Goal: Transaction & Acquisition: Purchase product/service

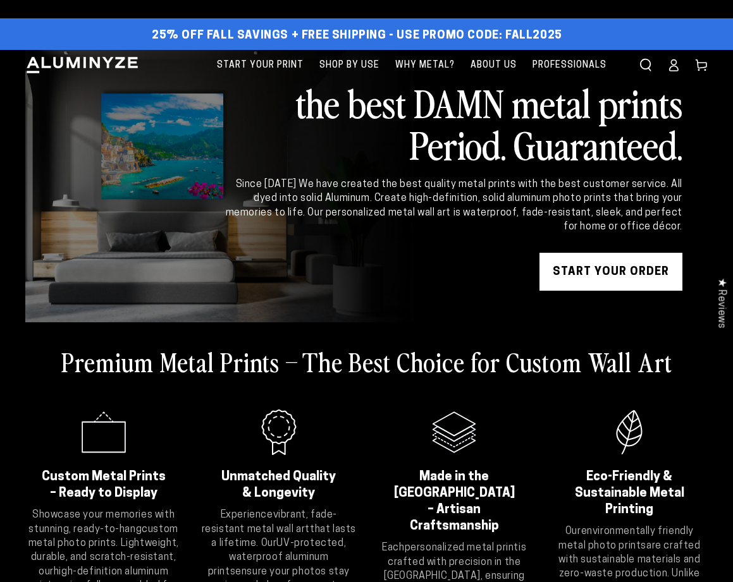
click at [628, 282] on link "START YOUR Order" at bounding box center [610, 272] width 143 height 38
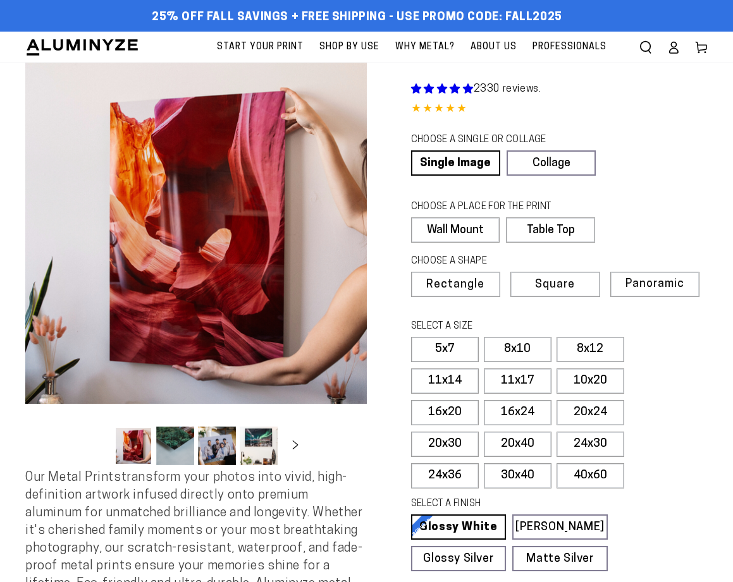
select select "**********"
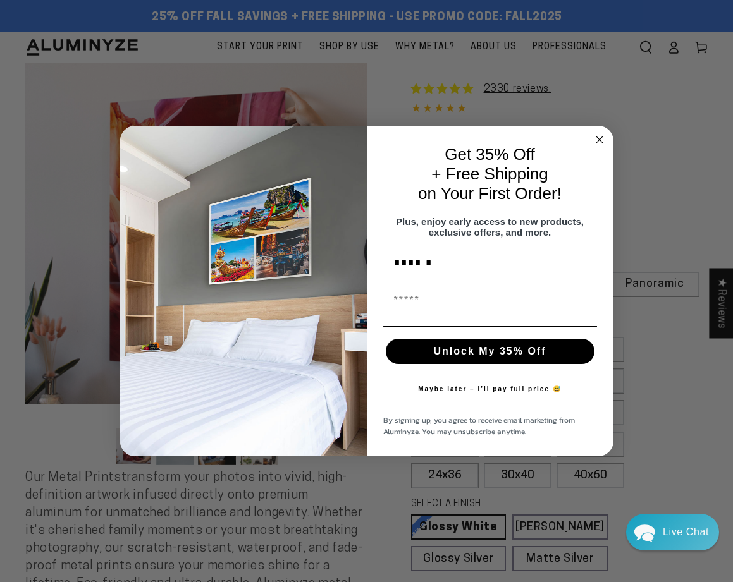
type input "******"
click at [480, 312] on input "First Name" at bounding box center [490, 300] width 214 height 25
type input "**********"
click at [494, 360] on button "Unlock My 35% Off" at bounding box center [490, 351] width 209 height 25
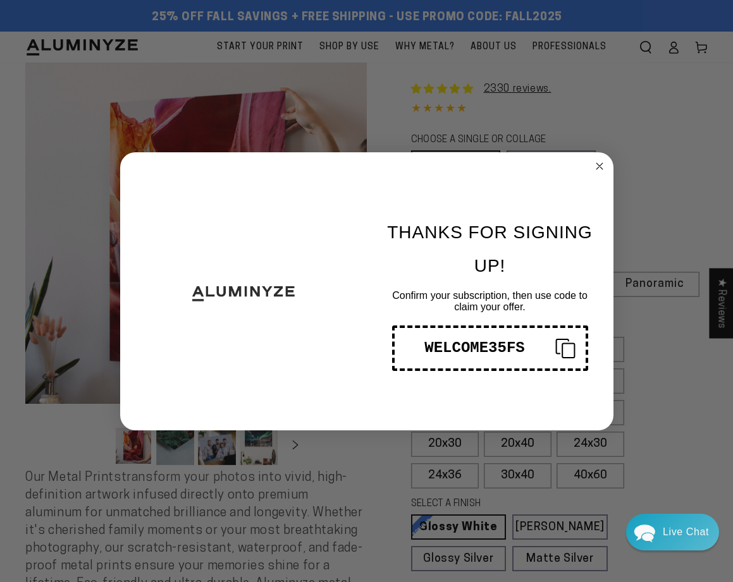
click at [500, 342] on div "WELCOME35FS" at bounding box center [474, 347] width 140 height 17
click at [598, 164] on circle "Close dialog" at bounding box center [599, 166] width 15 height 15
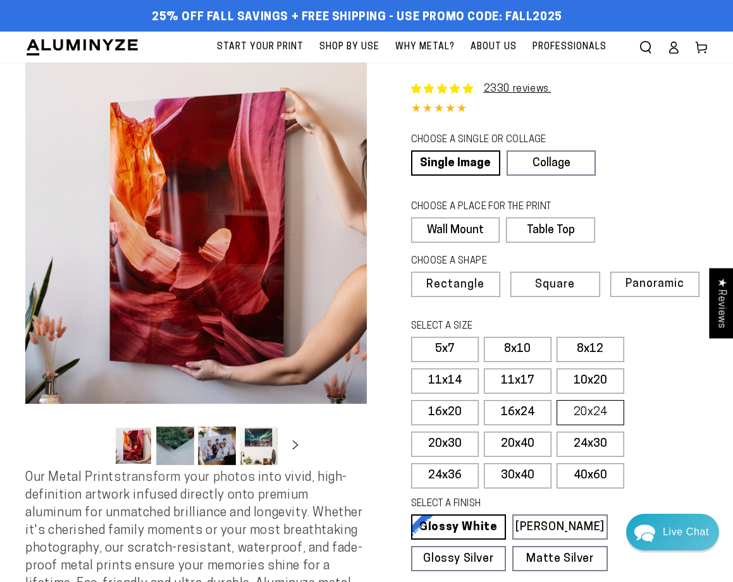
click at [585, 415] on label "20x24" at bounding box center [590, 412] width 68 height 25
click at [528, 469] on label "30x40" at bounding box center [517, 475] width 68 height 25
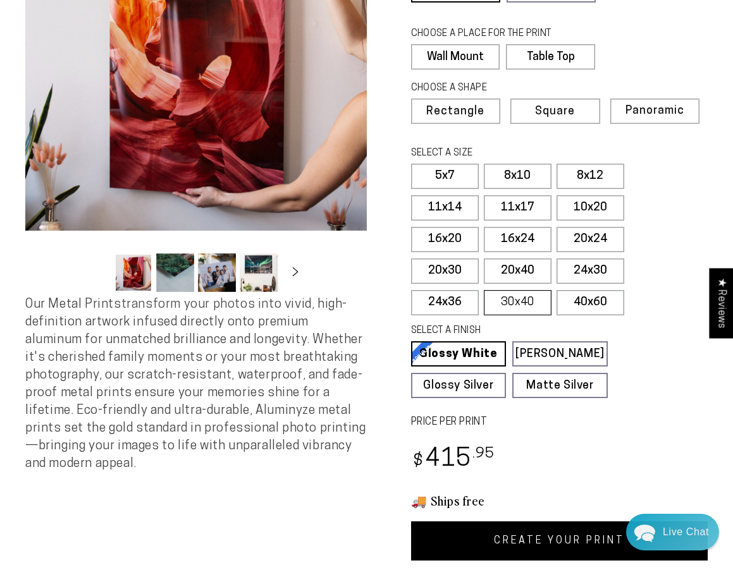
scroll to position [213, 0]
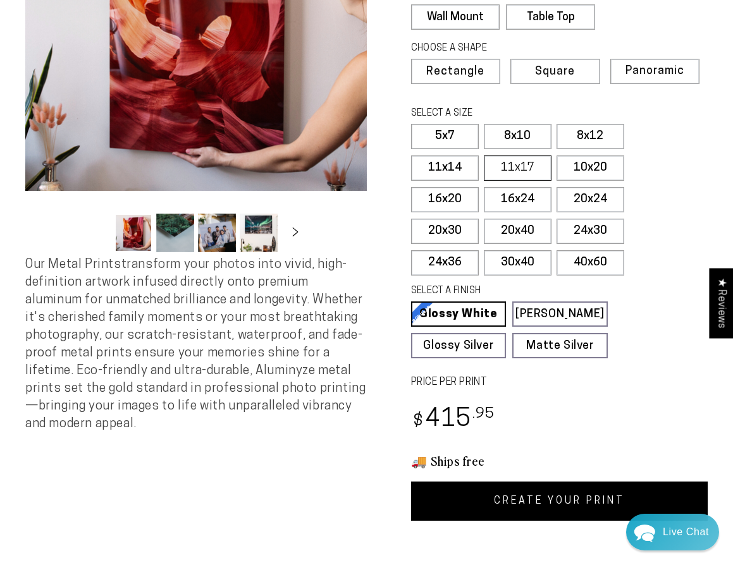
click at [525, 175] on label "11x17" at bounding box center [517, 167] width 68 height 25
click at [516, 228] on label "20x40" at bounding box center [517, 231] width 68 height 25
click at [532, 260] on label "30x40" at bounding box center [517, 262] width 68 height 25
click at [600, 255] on label "40x60" at bounding box center [590, 262] width 68 height 25
click at [533, 264] on label "30x40" at bounding box center [517, 262] width 68 height 25
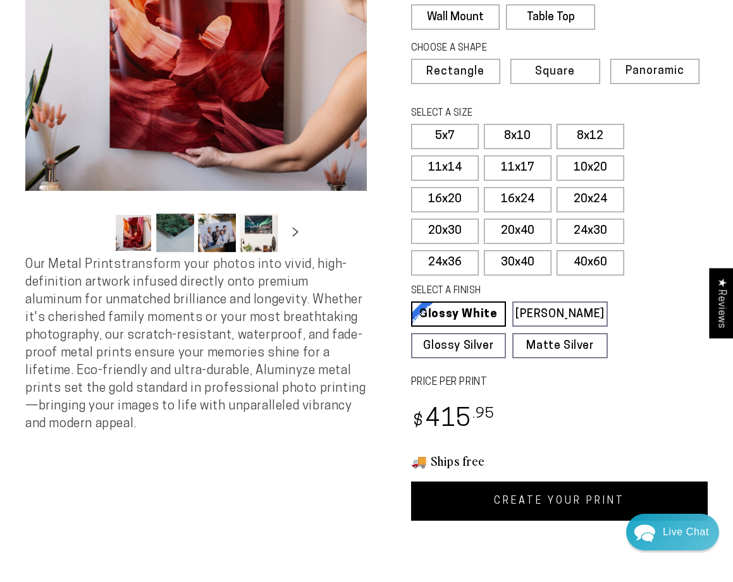
click at [509, 513] on link "CREATE YOUR PRINT" at bounding box center [559, 501] width 297 height 39
